Goal: Task Accomplishment & Management: Use online tool/utility

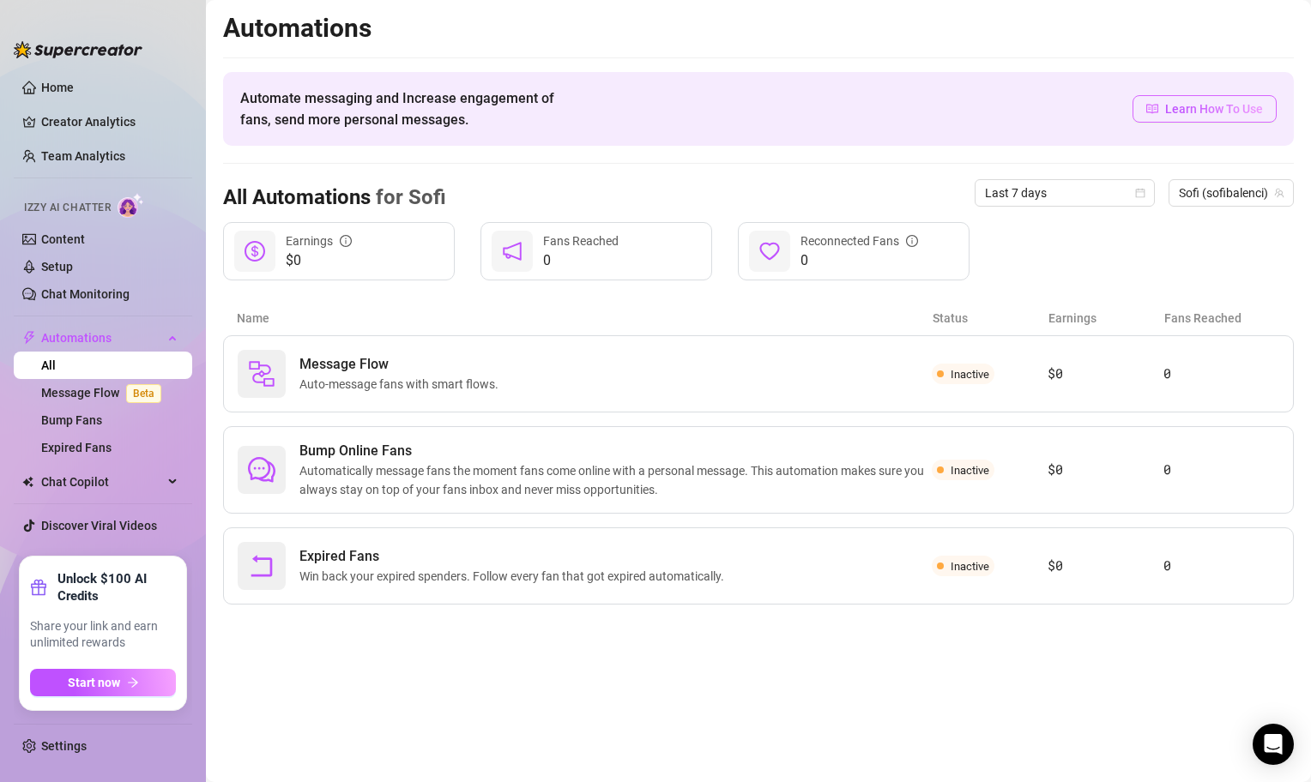
click at [1151, 112] on icon "read" at bounding box center [1152, 109] width 12 height 12
click at [109, 494] on span "Chat Copilot" at bounding box center [102, 481] width 122 height 27
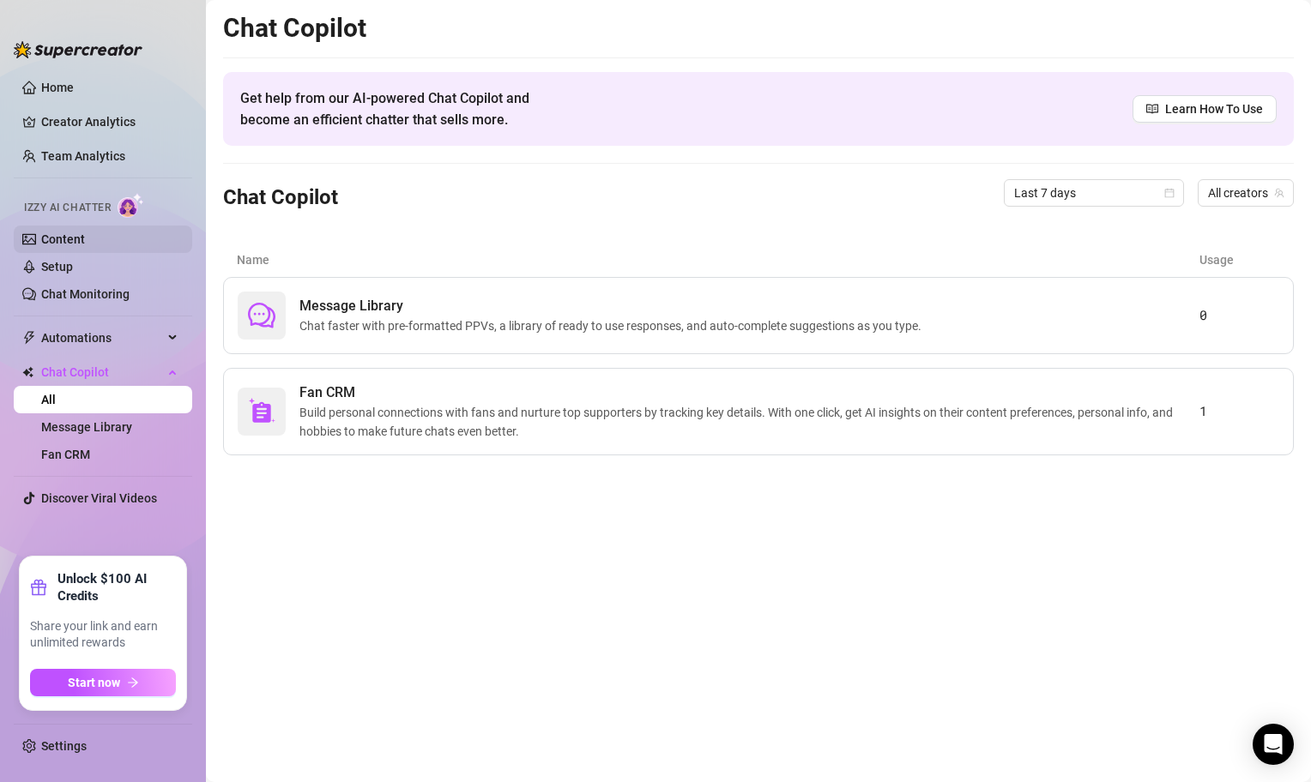
click at [72, 246] on link "Content" at bounding box center [63, 239] width 44 height 14
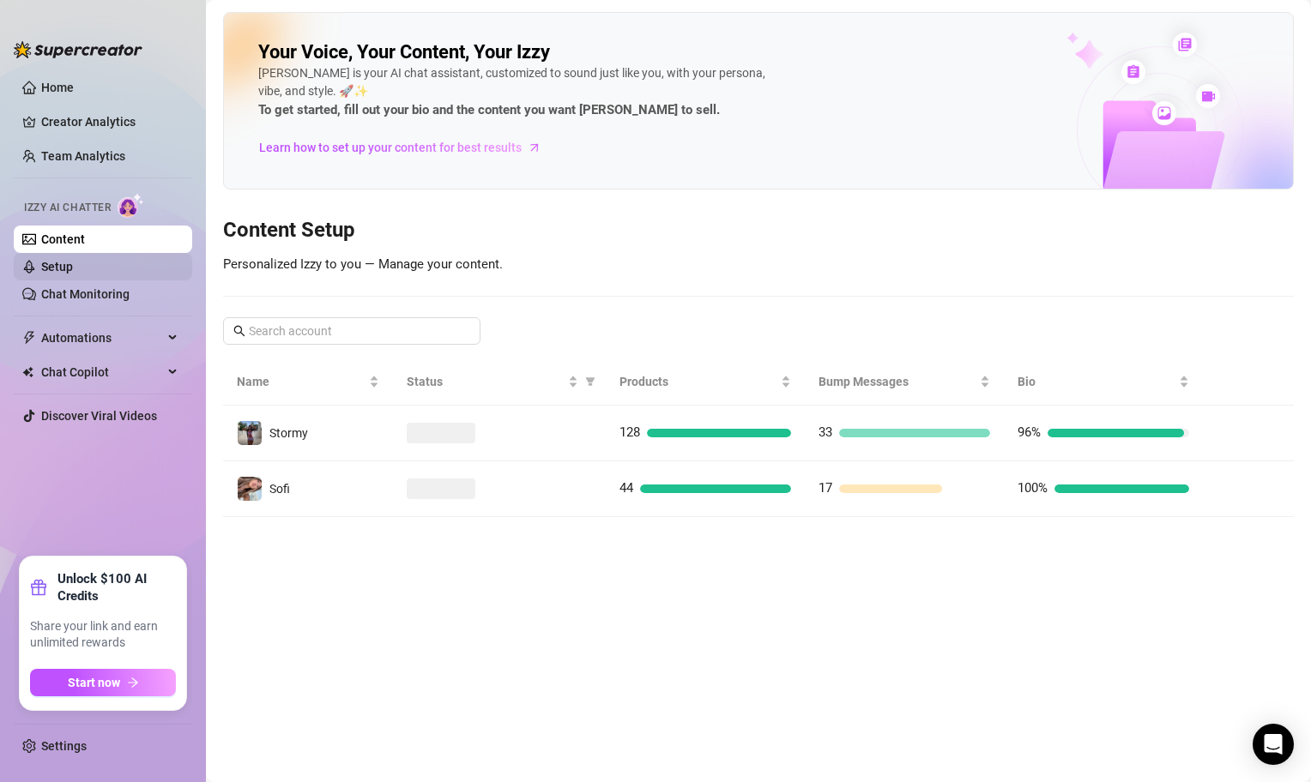
click at [73, 262] on link "Setup" at bounding box center [57, 267] width 32 height 14
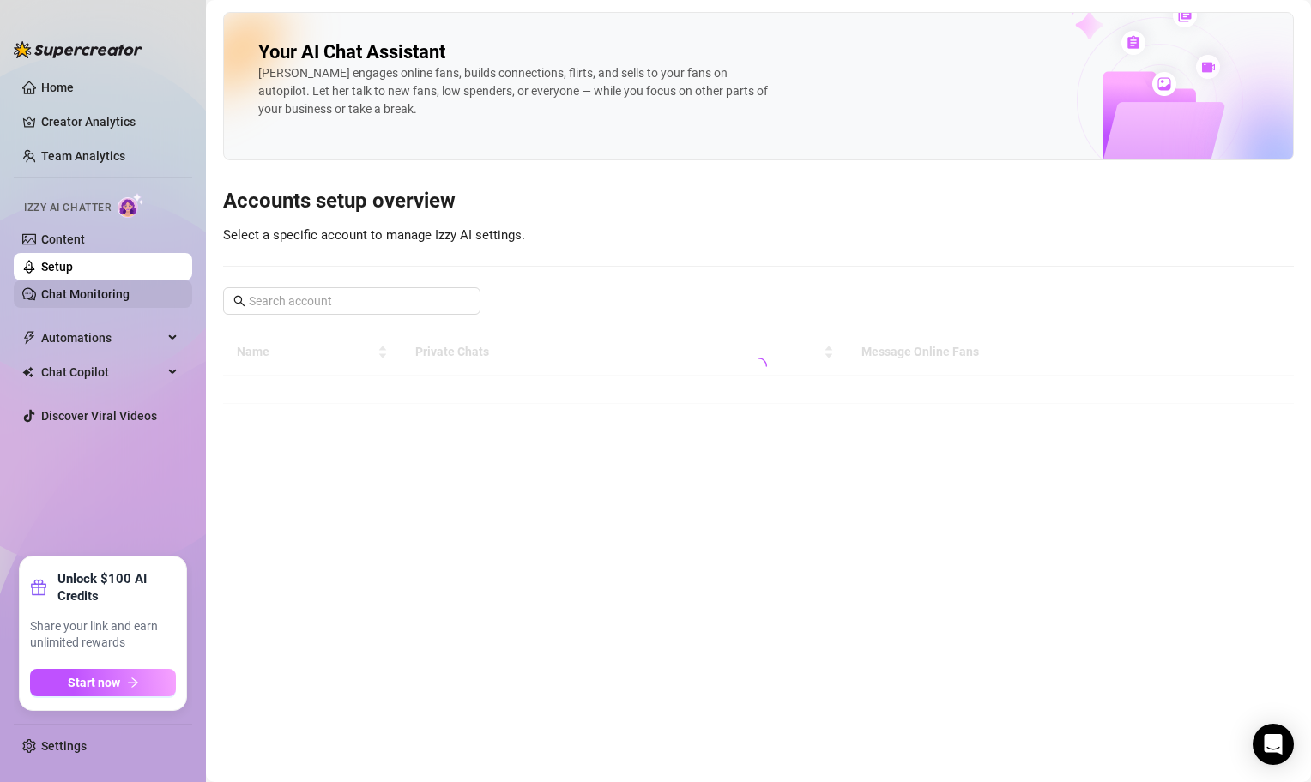
click at [112, 287] on link "Chat Monitoring" at bounding box center [85, 294] width 88 height 14
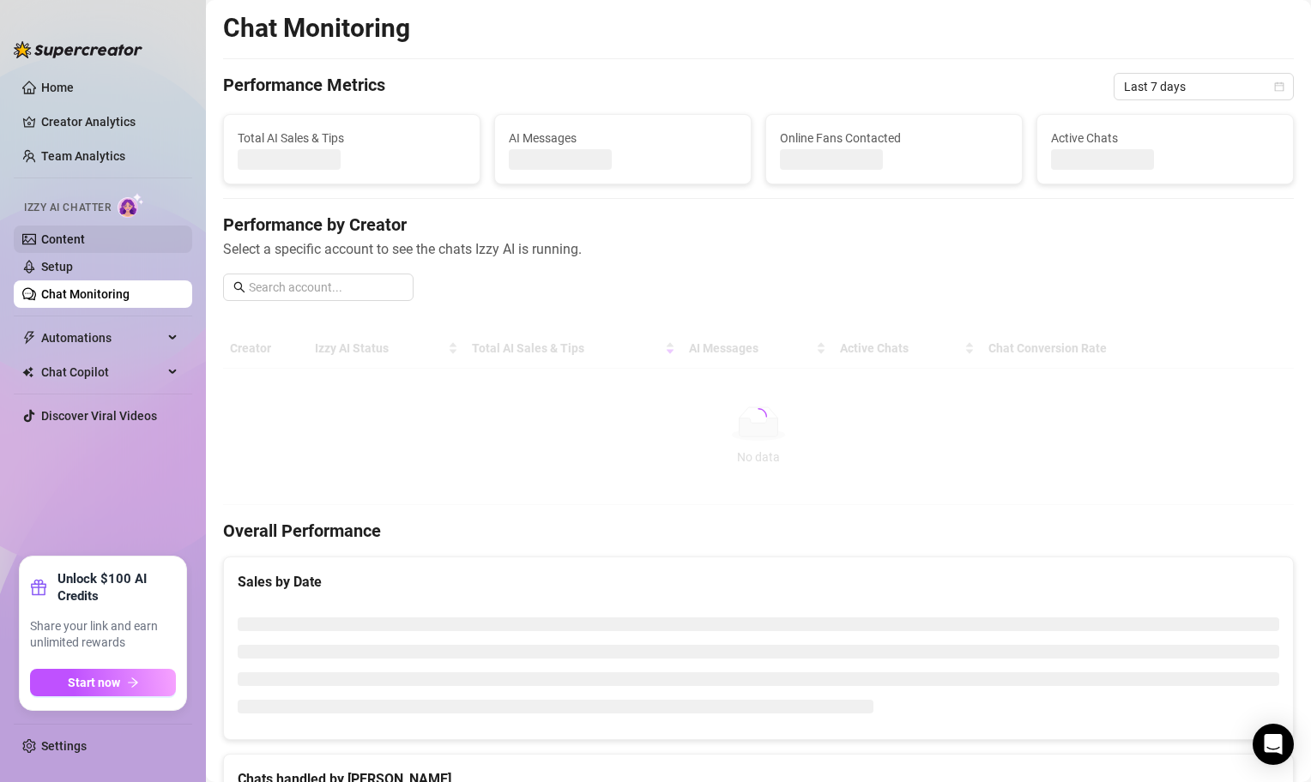
click at [73, 232] on link "Content" at bounding box center [63, 239] width 44 height 14
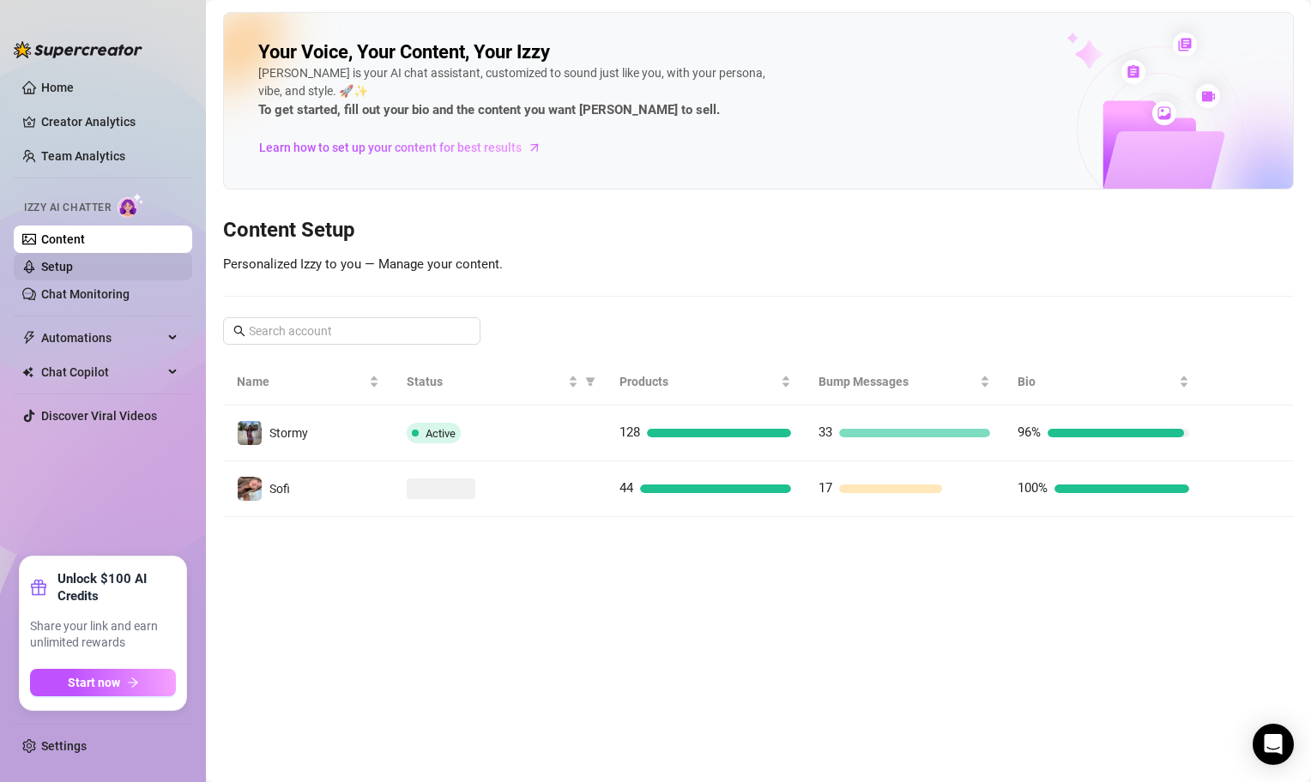
click at [73, 274] on link "Setup" at bounding box center [57, 267] width 32 height 14
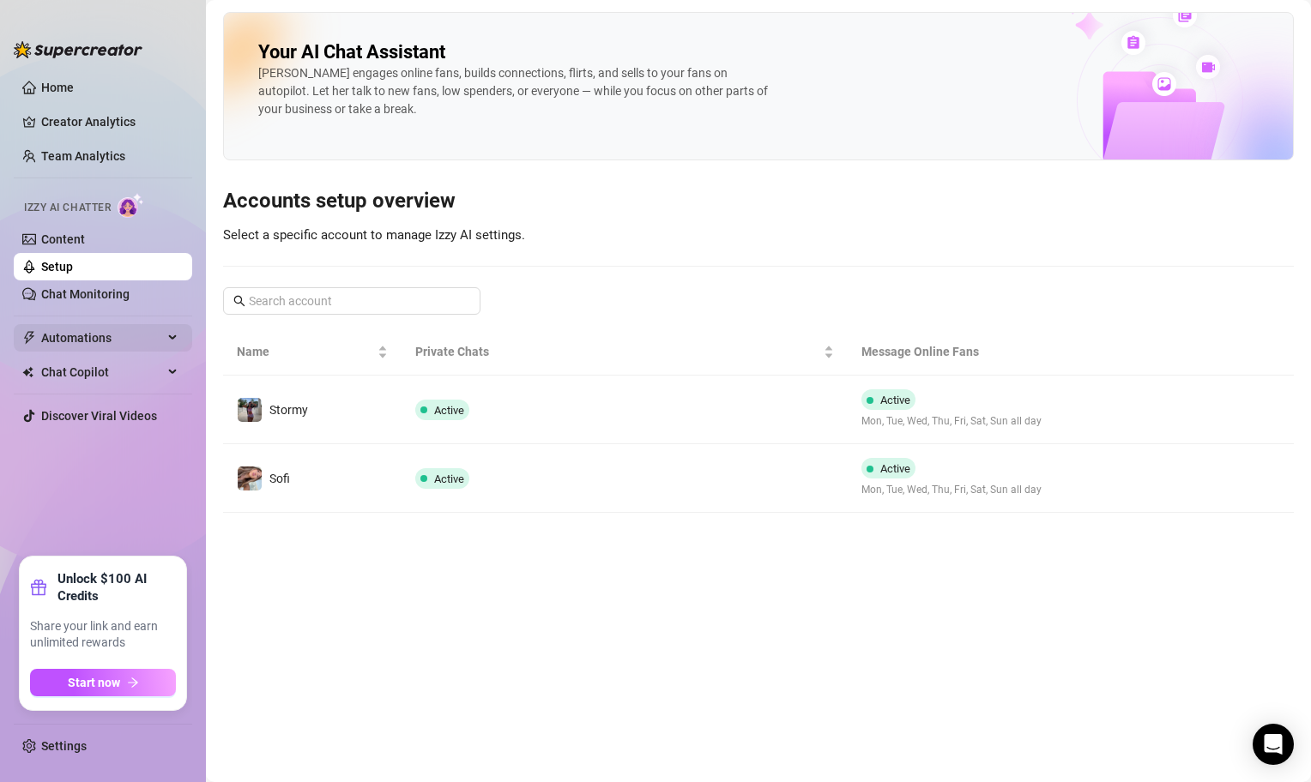
click at [143, 344] on span "Automations" at bounding box center [102, 337] width 122 height 27
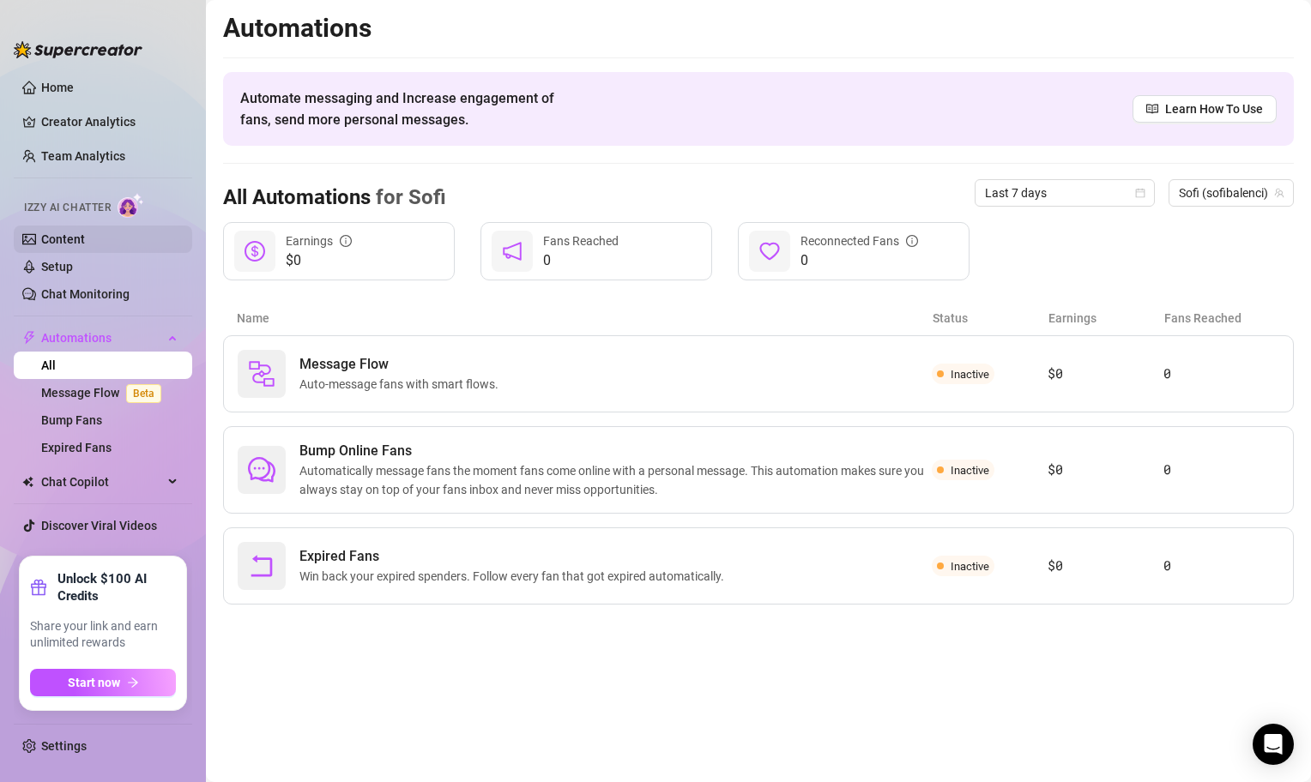
click at [69, 241] on link "Content" at bounding box center [63, 239] width 44 height 14
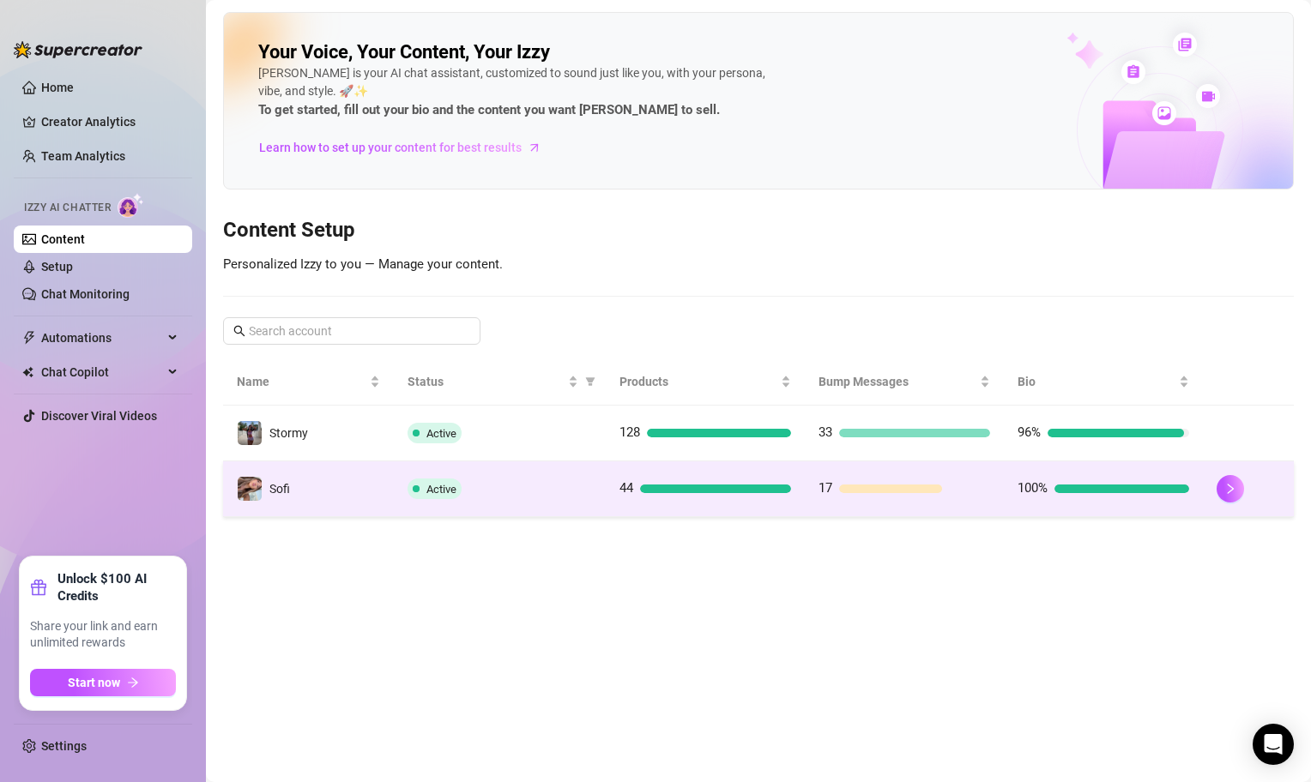
click at [543, 489] on div "Active" at bounding box center [499, 489] width 185 height 21
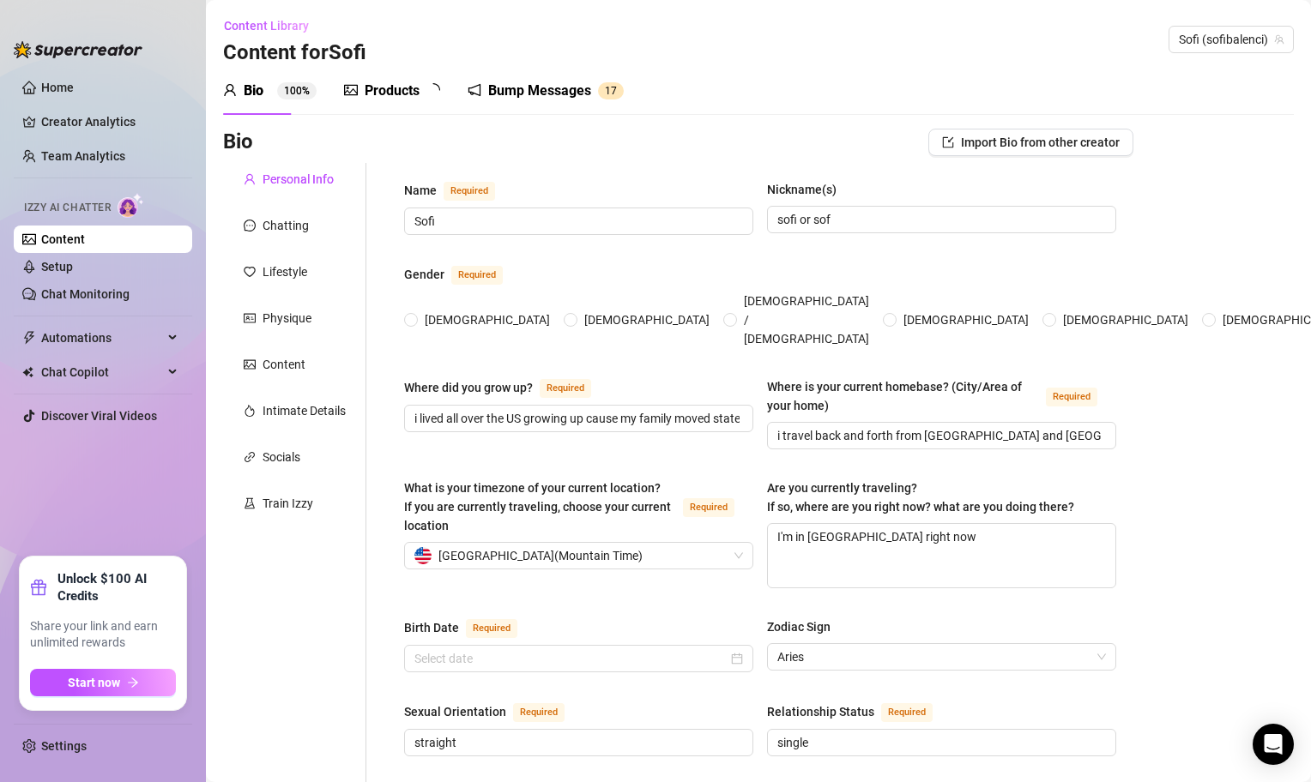
radio input "true"
type input "[DATE]"
click at [74, 88] on link "Home" at bounding box center [57, 88] width 33 height 14
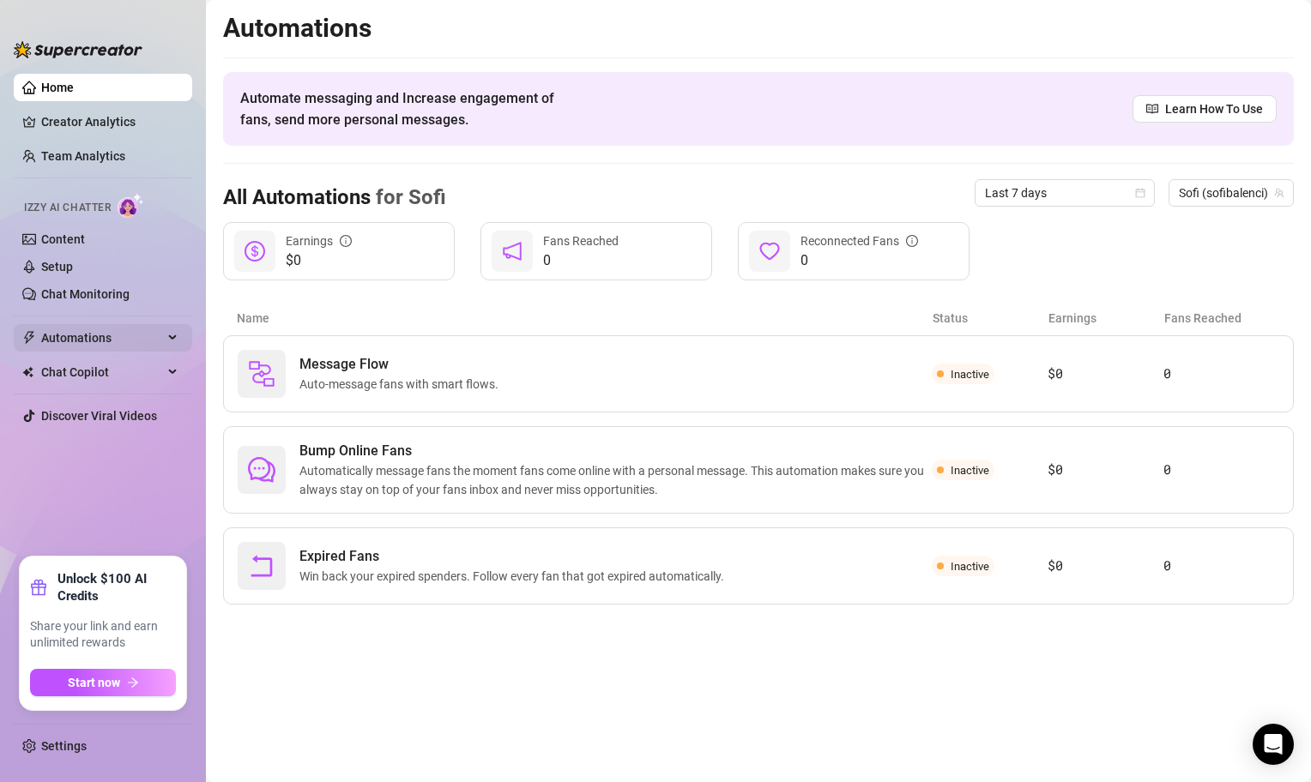
click at [149, 330] on span "Automations" at bounding box center [102, 337] width 122 height 27
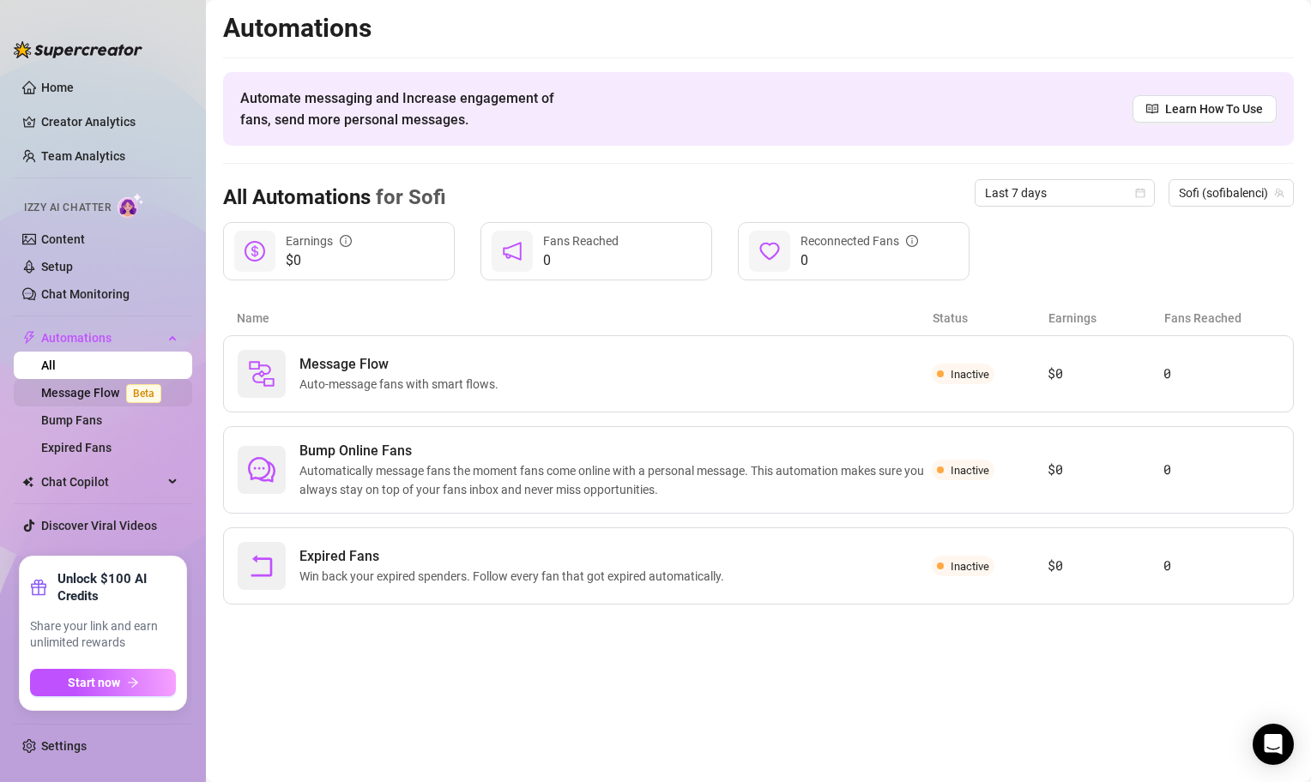
click at [77, 389] on link "Message Flow Beta" at bounding box center [104, 393] width 127 height 14
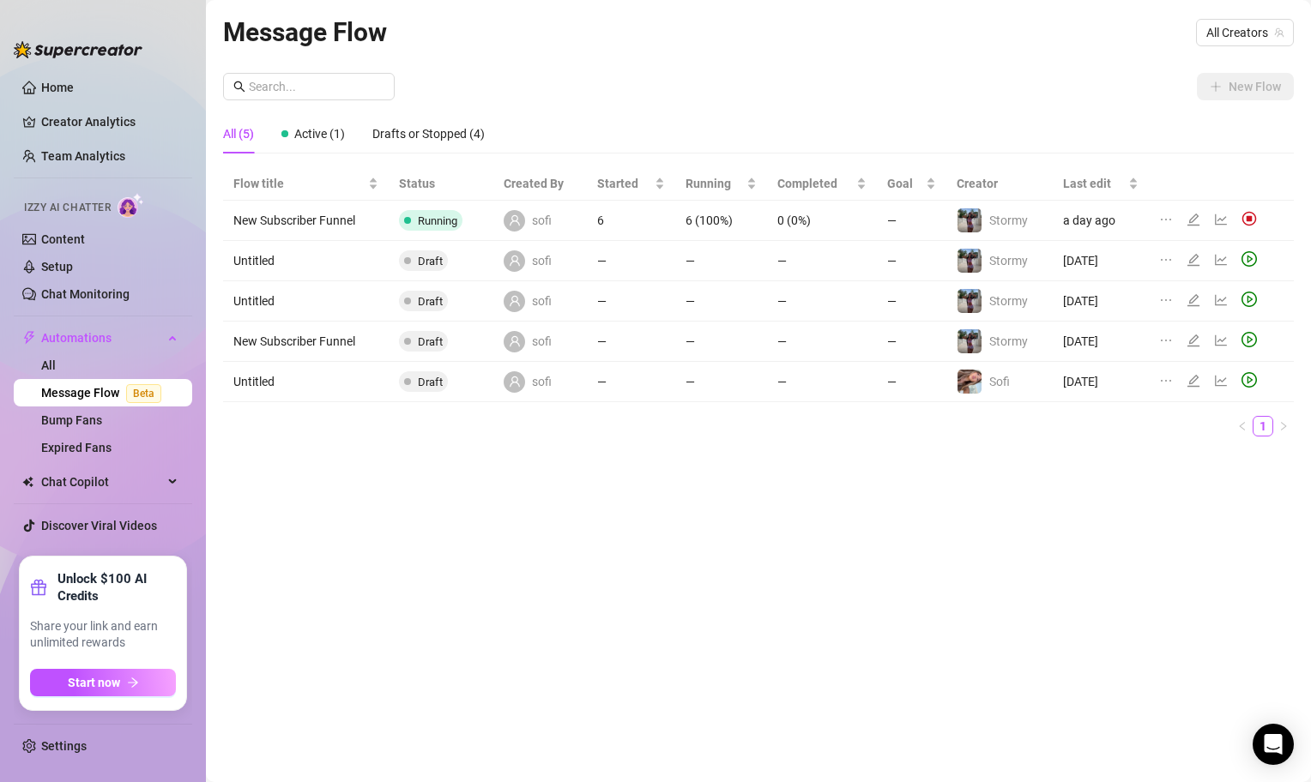
click at [1107, 55] on div "Message Flow All Creators New Flow All (5) Active (1) Drafts or Stopped (4) Flo…" at bounding box center [758, 371] width 1071 height 719
click at [1233, 44] on span "All Creators" at bounding box center [1244, 33] width 77 height 26
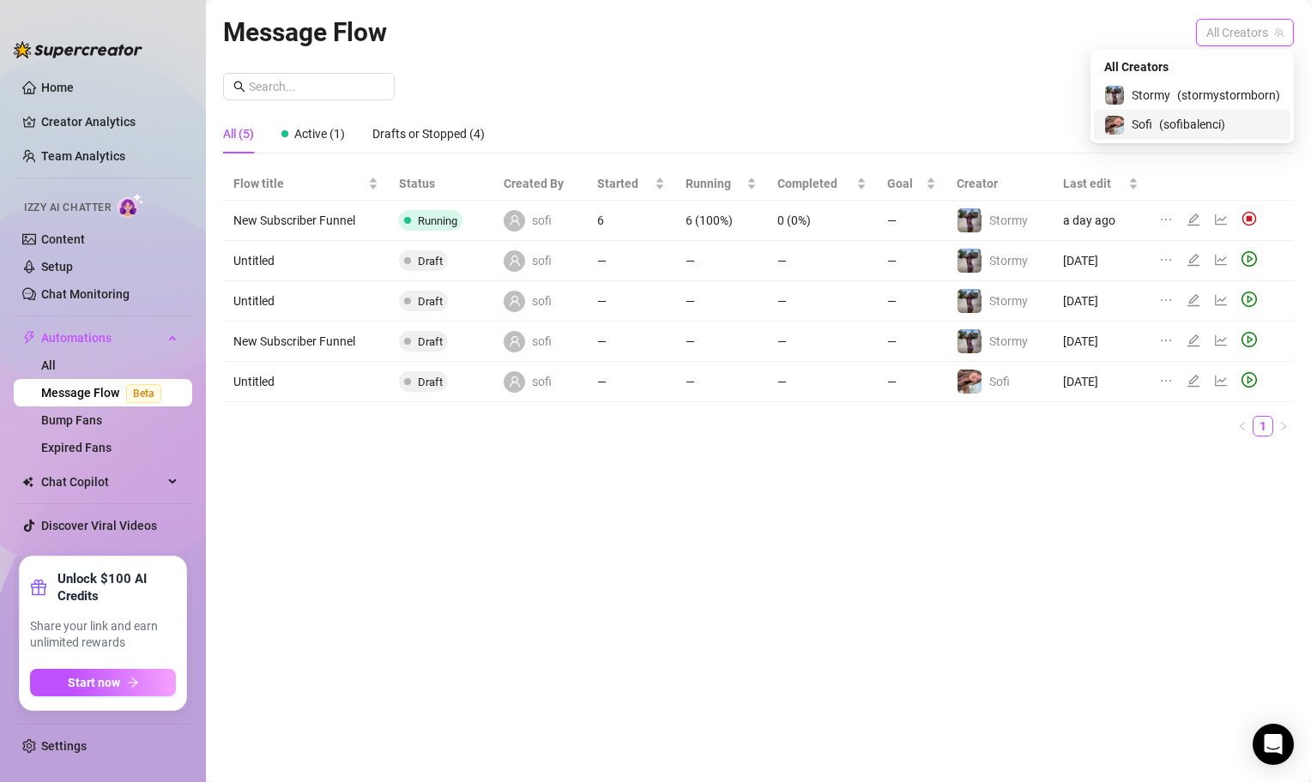
click at [1181, 121] on span "( sofibalenci )" at bounding box center [1192, 124] width 66 height 19
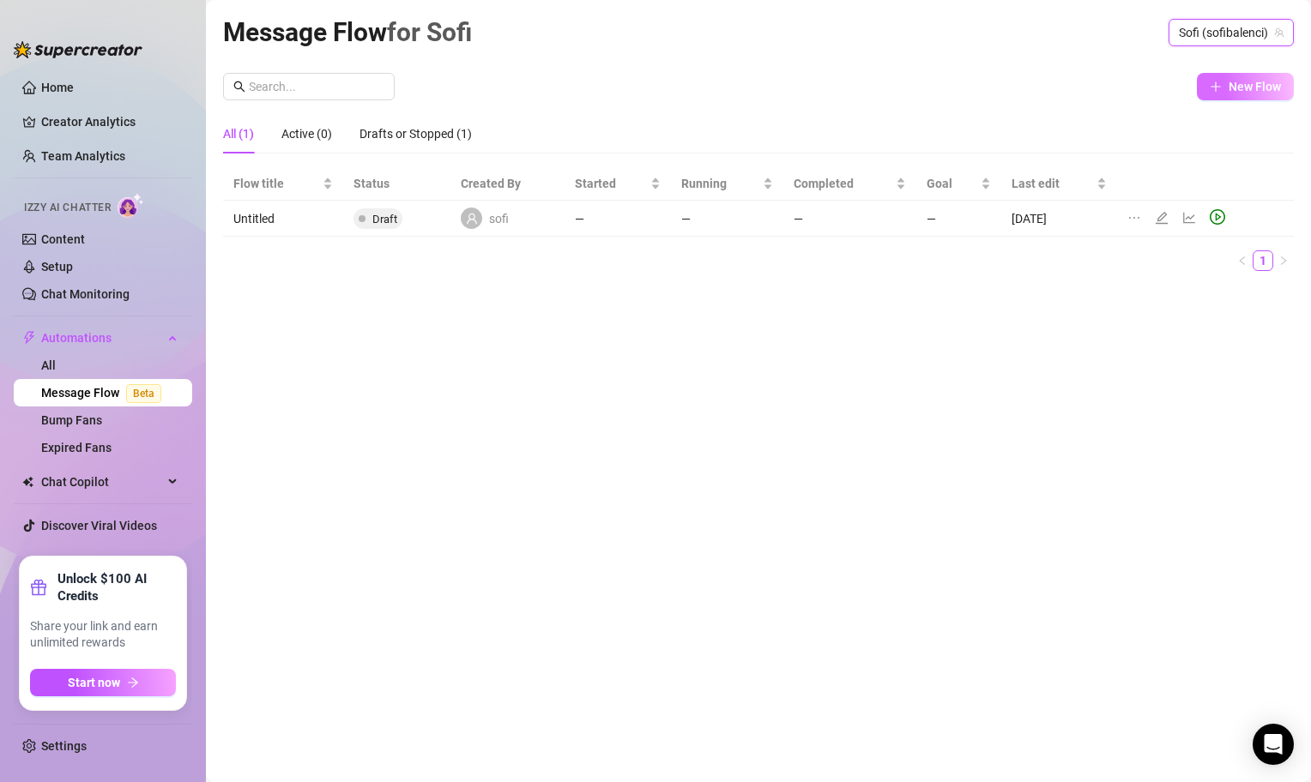
click at [1222, 92] on button "New Flow" at bounding box center [1245, 86] width 97 height 27
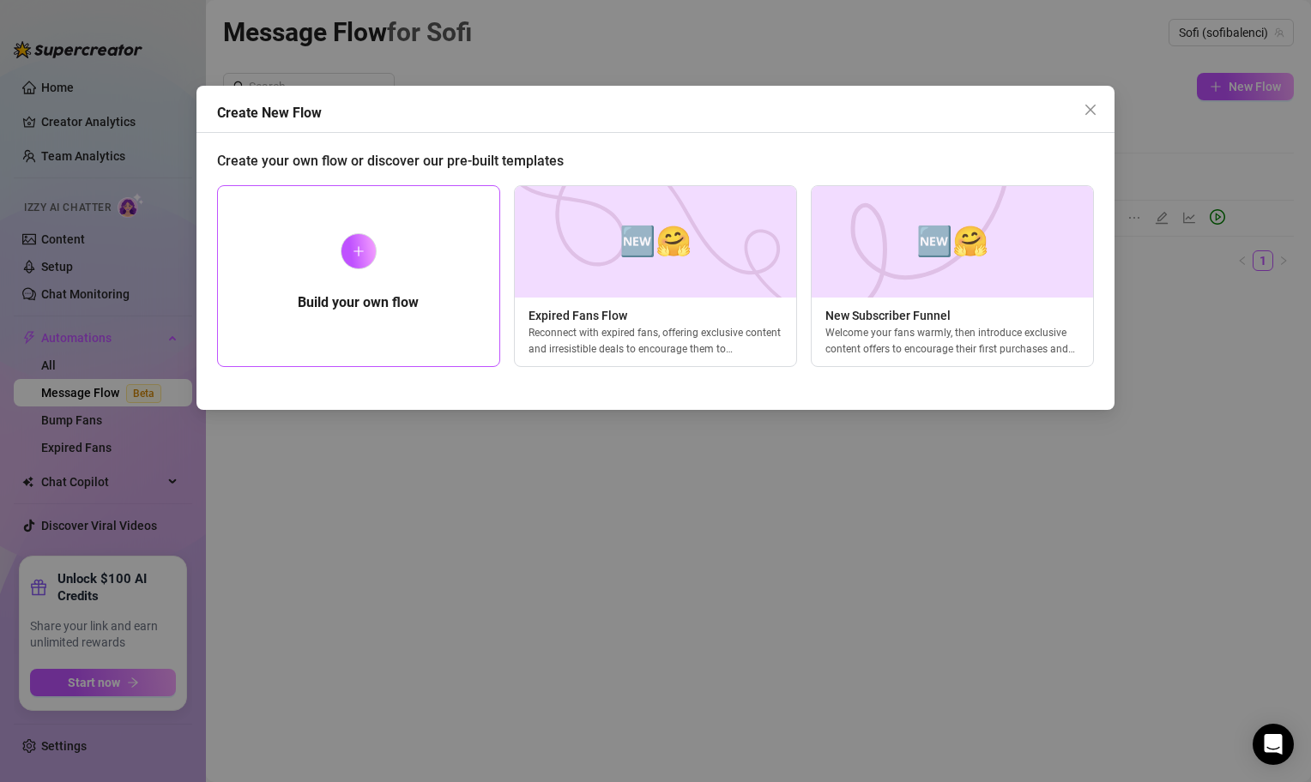
click at [378, 305] on h5 "Build your own flow" at bounding box center [358, 303] width 121 height 21
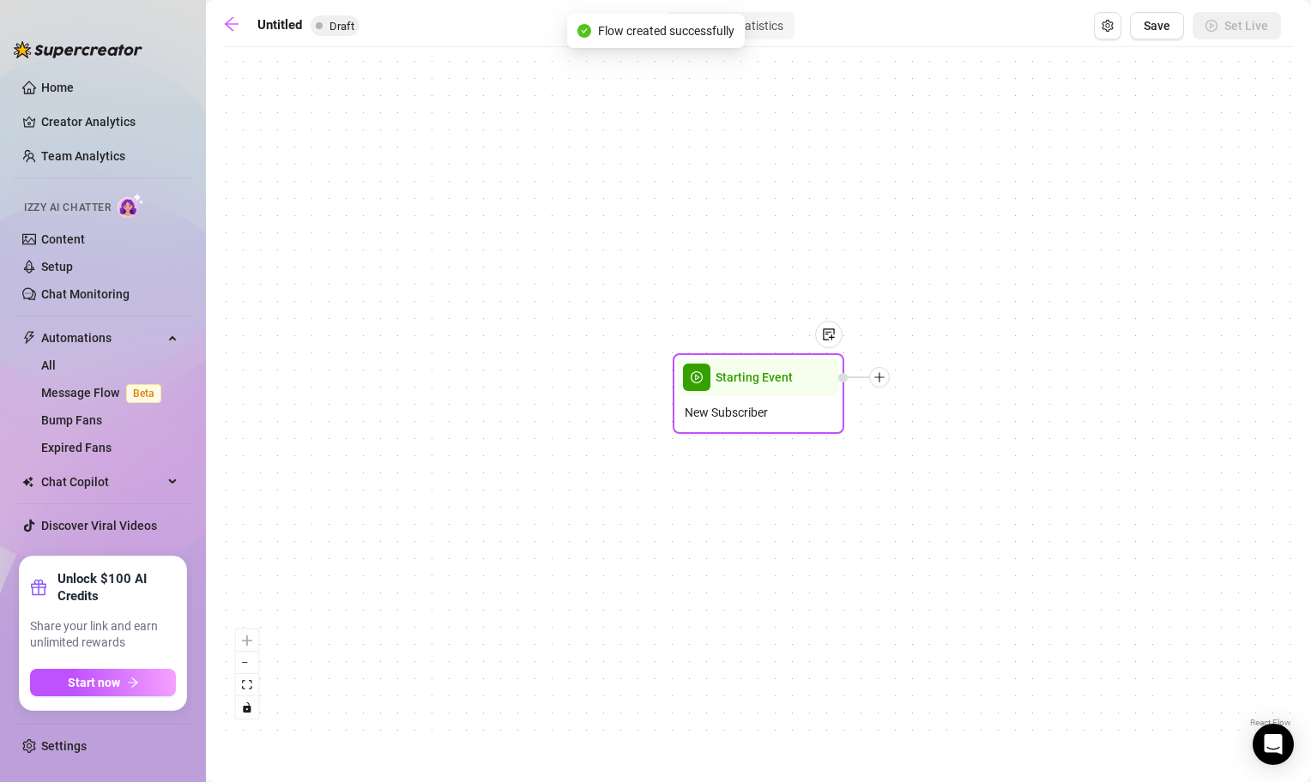
click at [753, 418] on span "New Subscriber" at bounding box center [726, 412] width 83 height 19
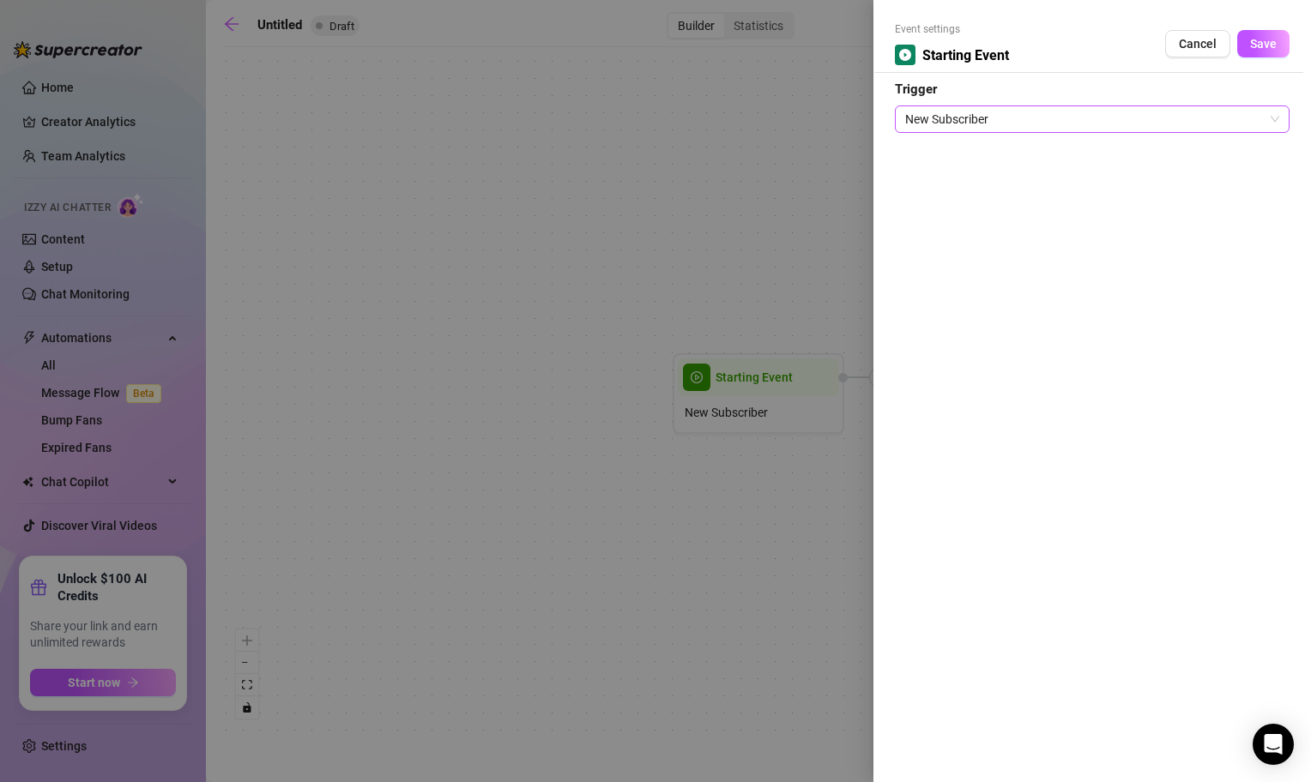
click at [975, 109] on span "New Subscriber" at bounding box center [1092, 119] width 374 height 26
click at [1203, 56] on button "Cancel" at bounding box center [1197, 43] width 65 height 27
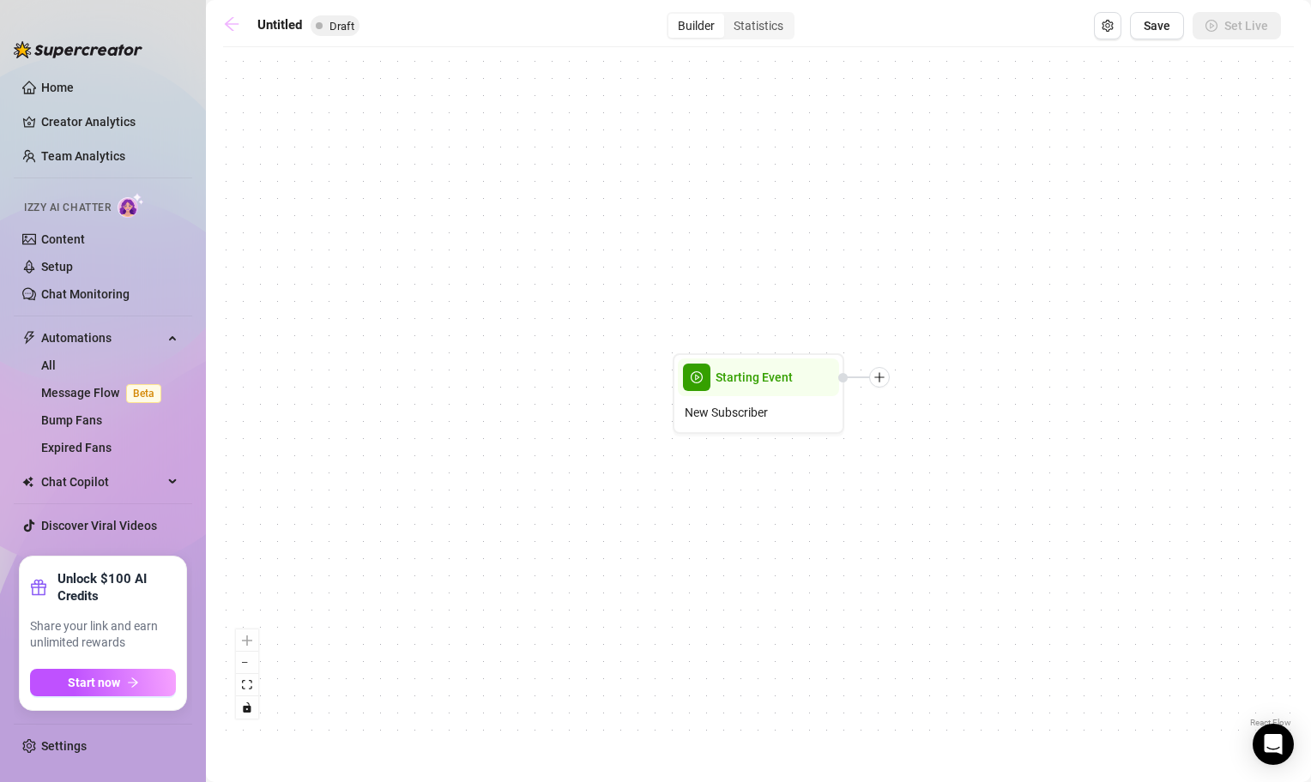
click at [233, 20] on icon "arrow-left" at bounding box center [231, 23] width 17 height 17
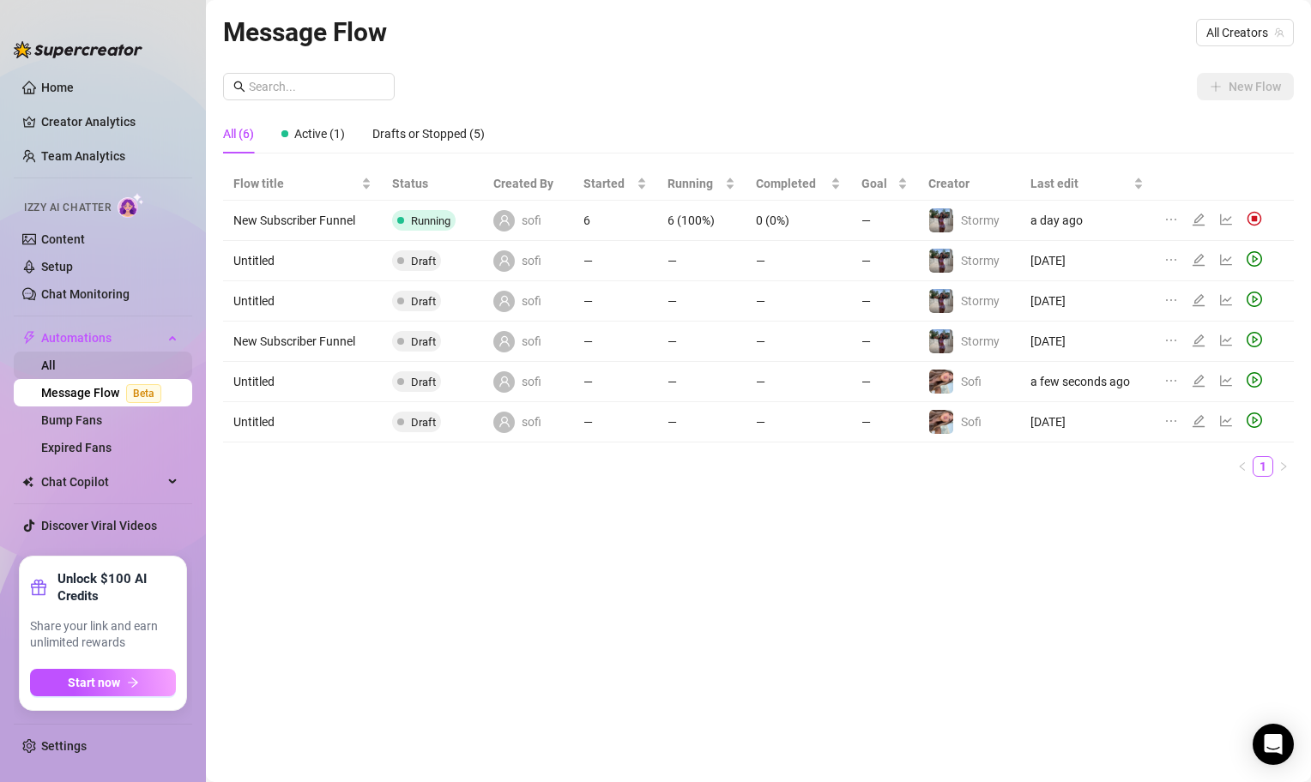
click at [56, 365] on link "All" at bounding box center [48, 366] width 15 height 14
